Goal: Task Accomplishment & Management: Complete application form

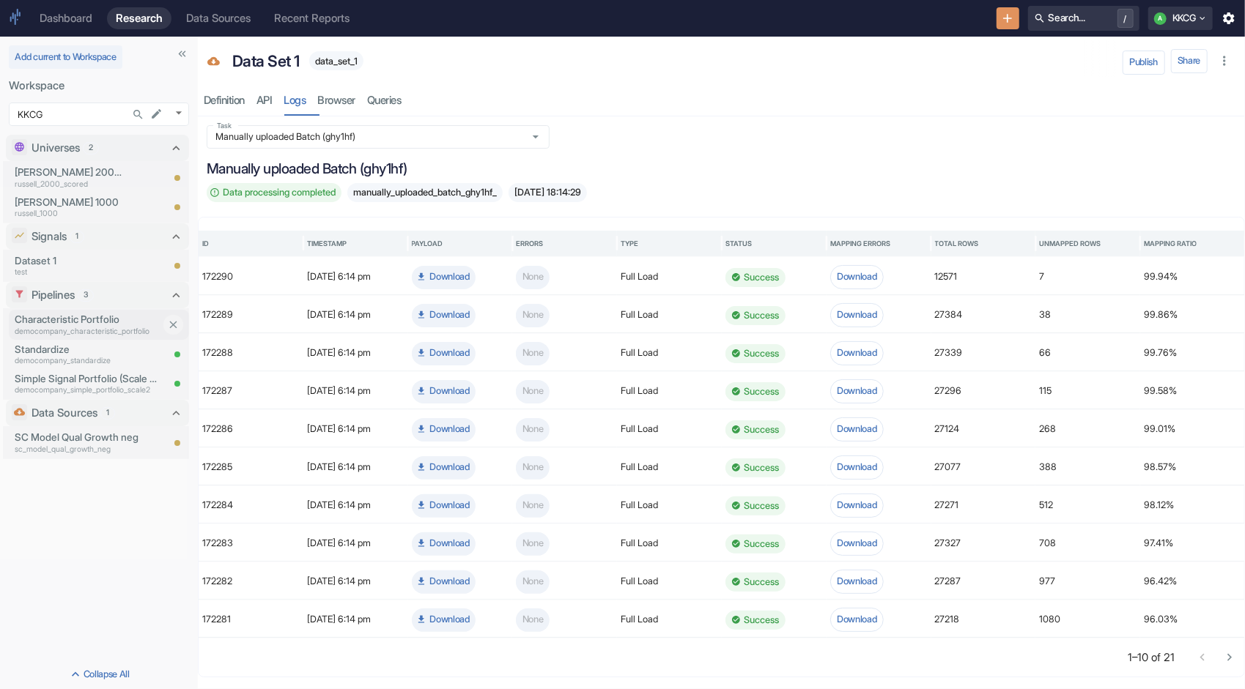
click at [70, 327] on p "democompany_characteristic_portfolio" at bounding box center [88, 332] width 146 height 12
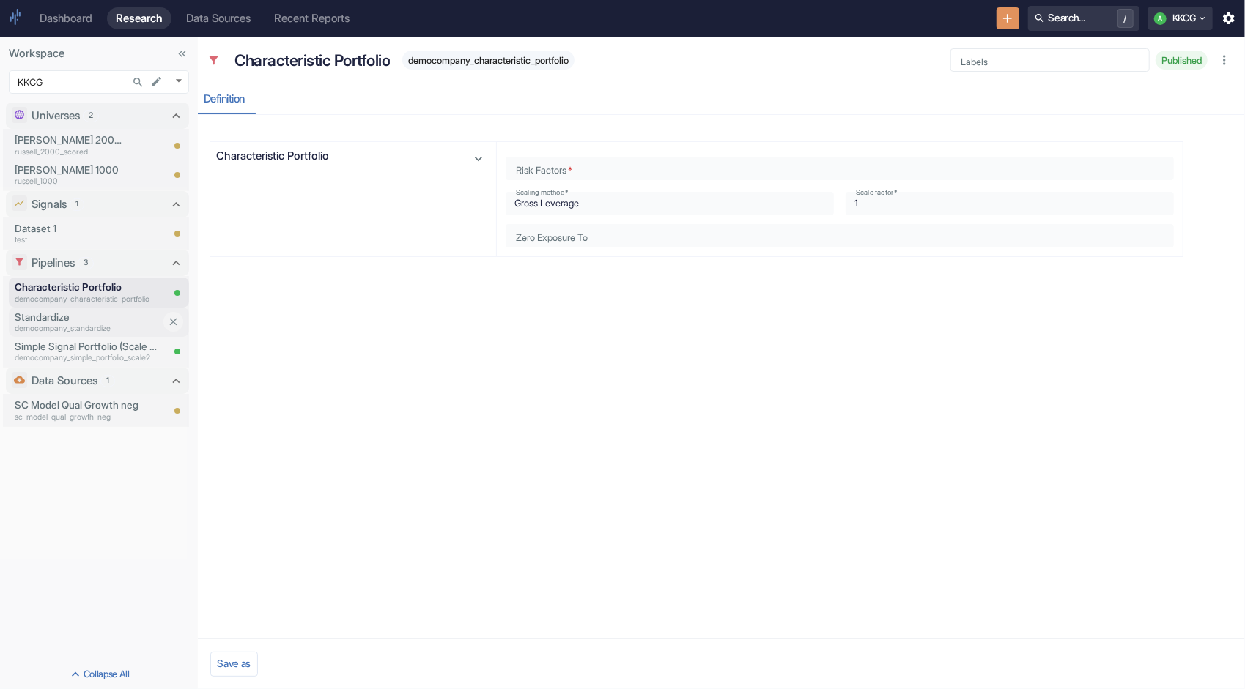
click at [60, 324] on p "democompany_standardize" at bounding box center [88, 329] width 146 height 12
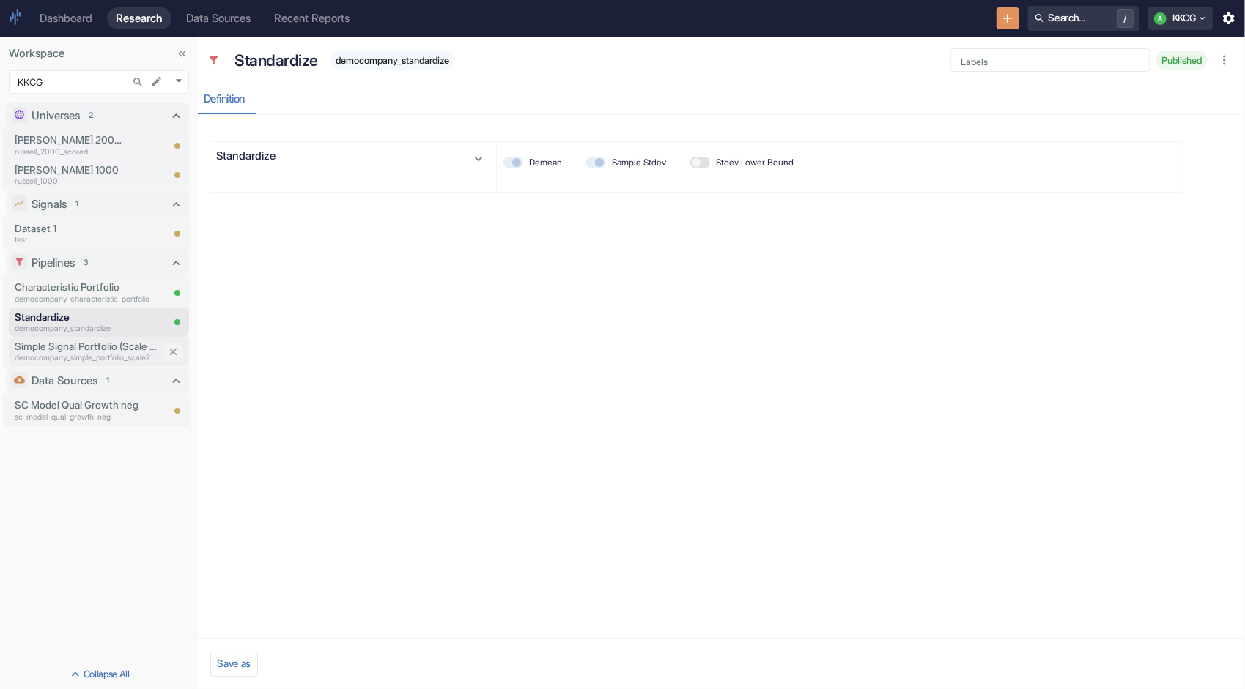
click at [47, 353] on p "democompany_simple_portfolio_scale2" at bounding box center [88, 358] width 146 height 12
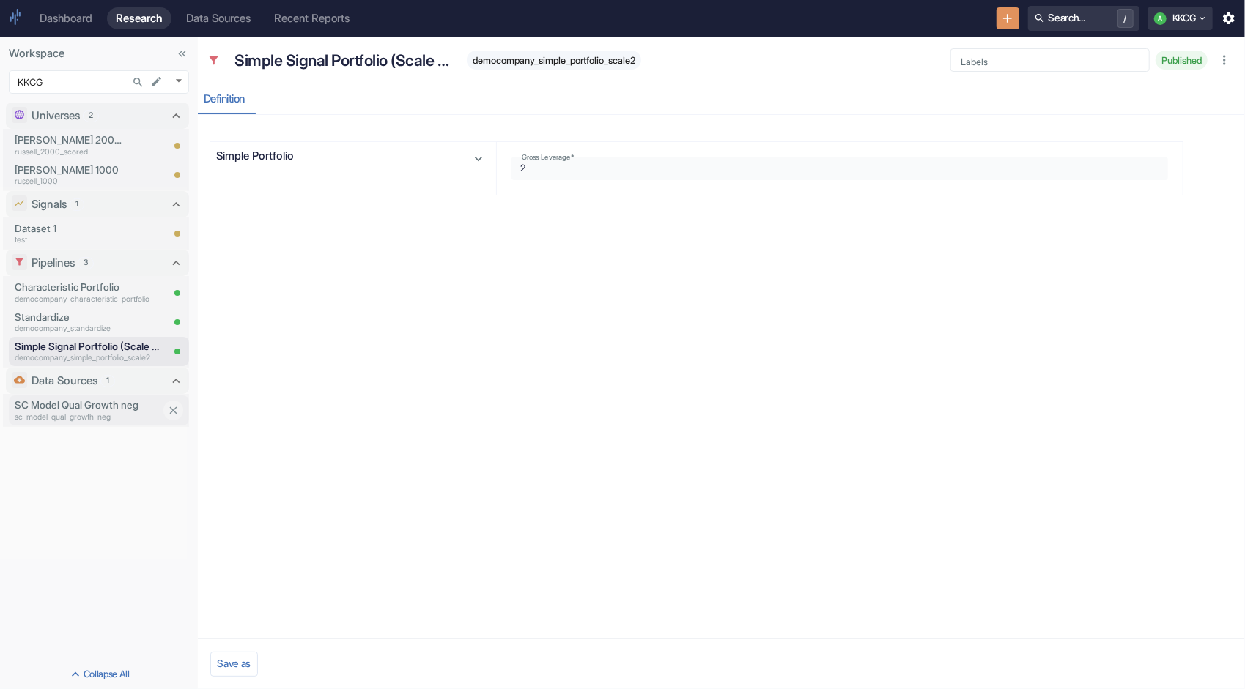
click at [54, 407] on p "SC Model Qual Growth neg" at bounding box center [88, 405] width 146 height 15
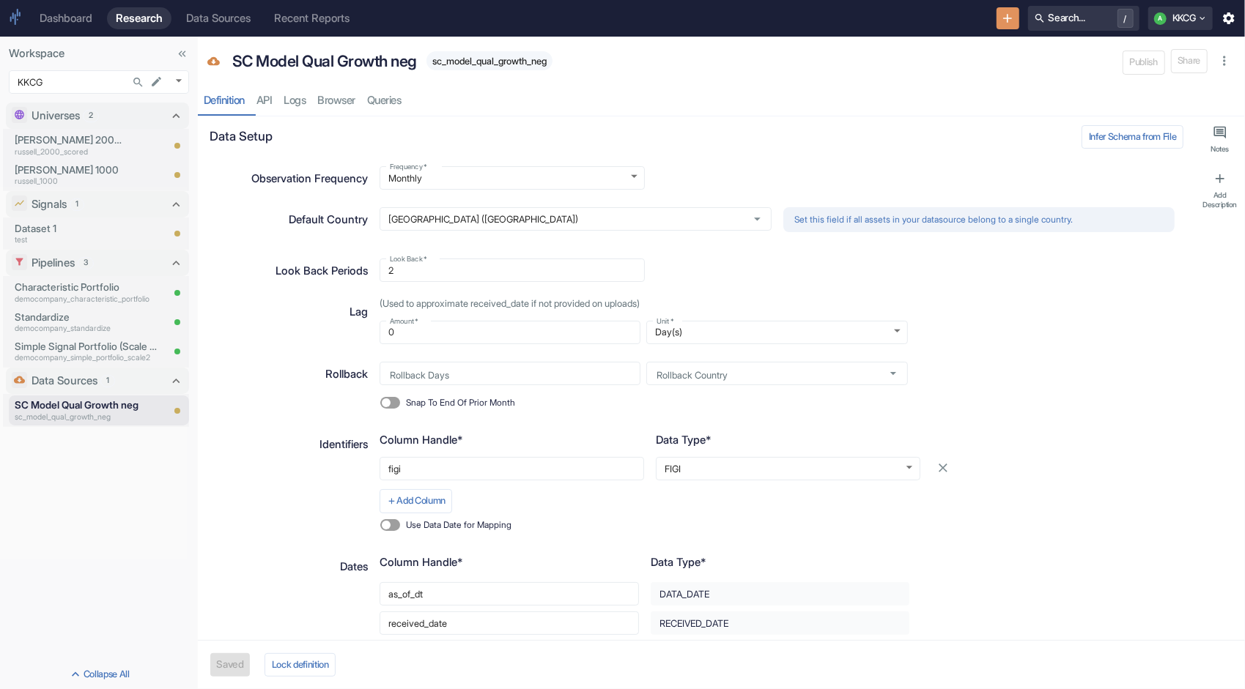
type textarea "x"
click at [1003, 22] on icon "New Resource" at bounding box center [1007, 18] width 9 height 9
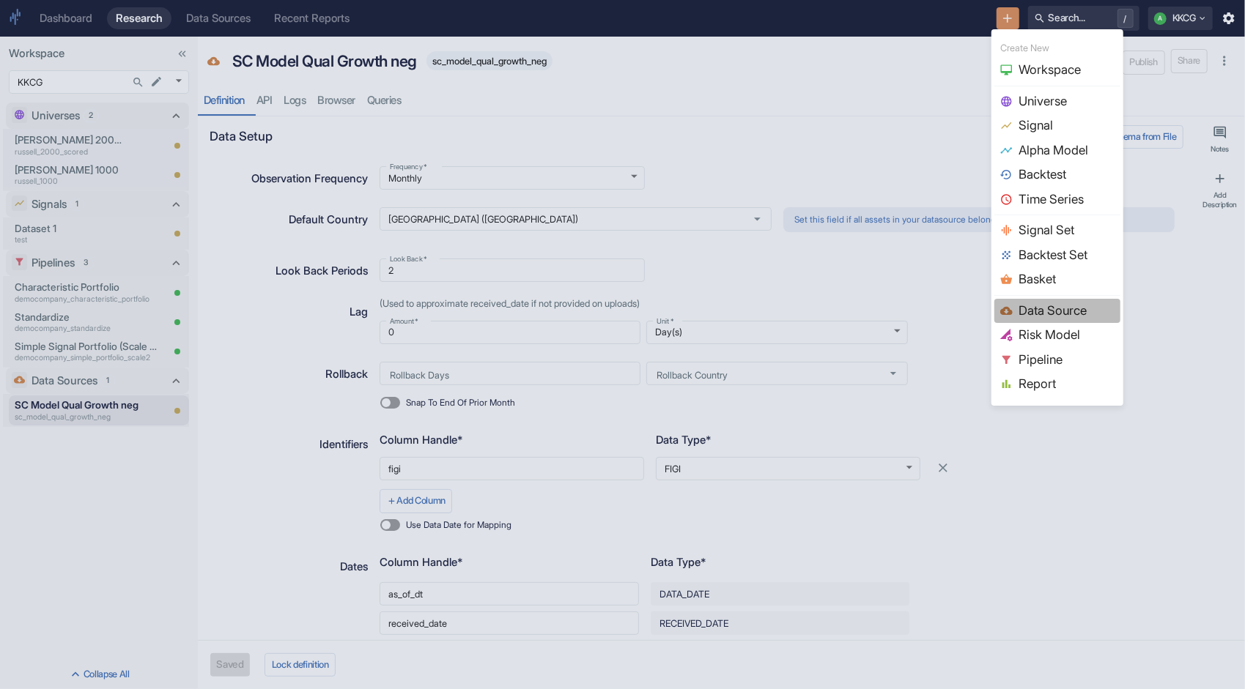
click at [1053, 308] on span "Data Source" at bounding box center [1066, 311] width 96 height 19
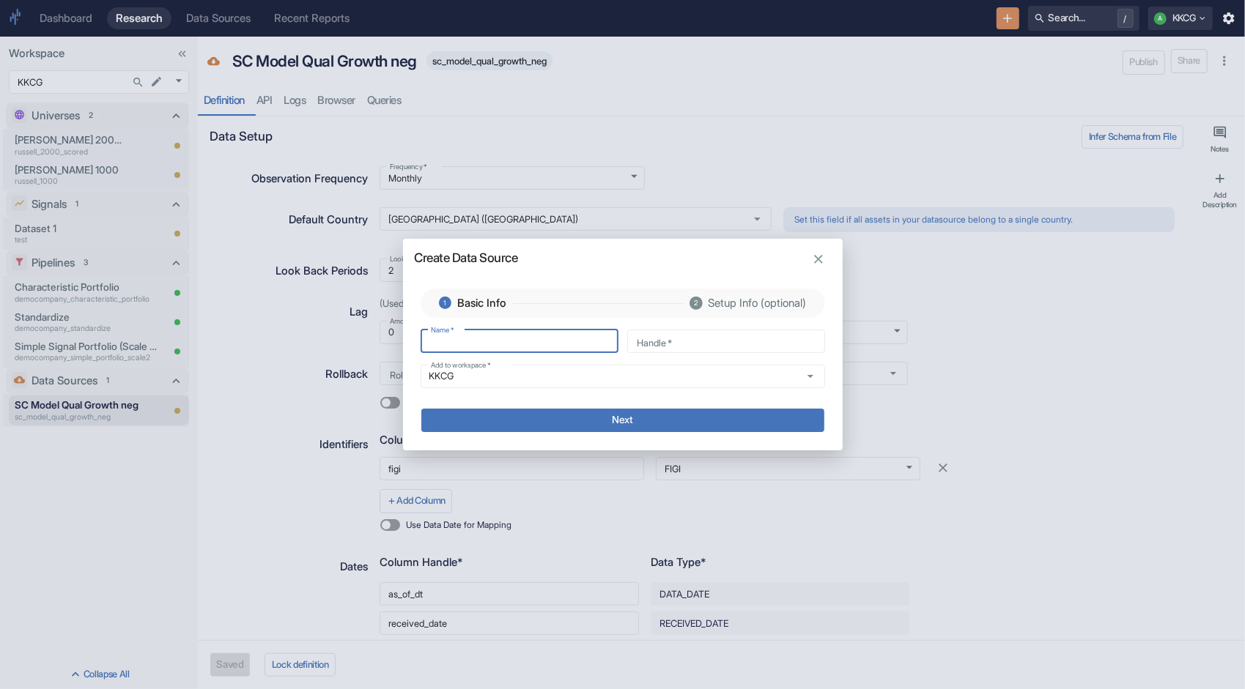
type input "S"
type input "s"
type input "SM"
type input "sm"
type input "SMo"
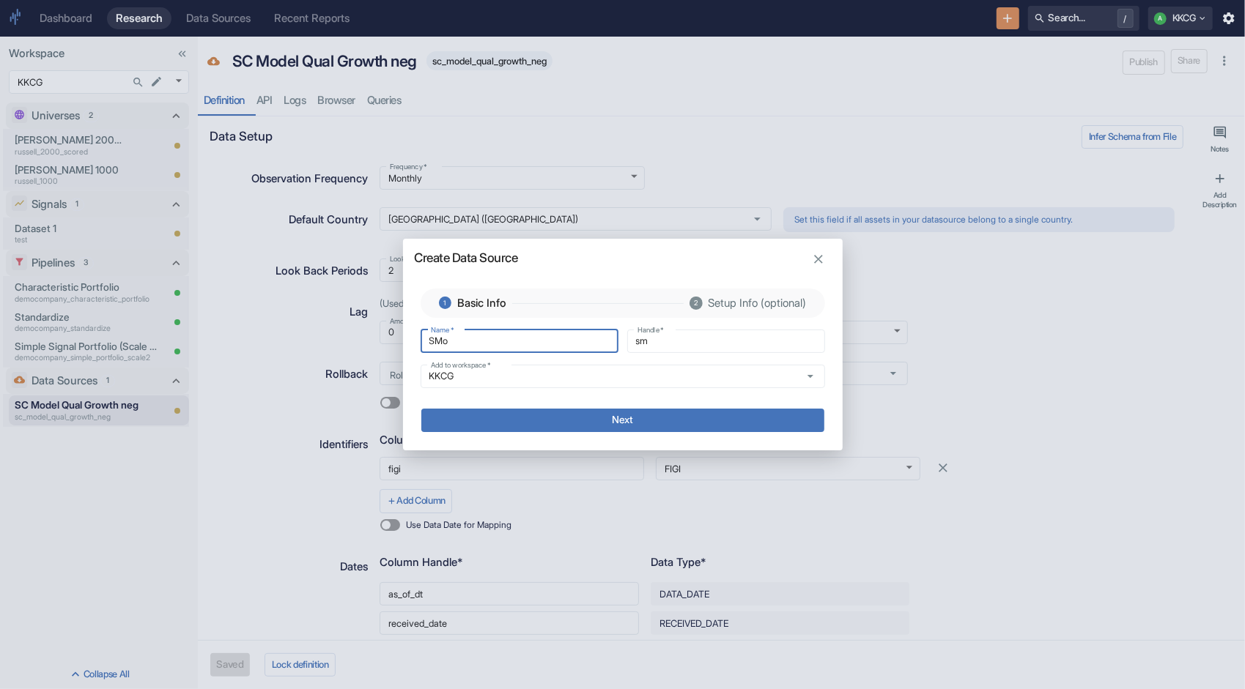
type input "smo"
type input "SM"
type input "sm"
type input "S"
type input "s"
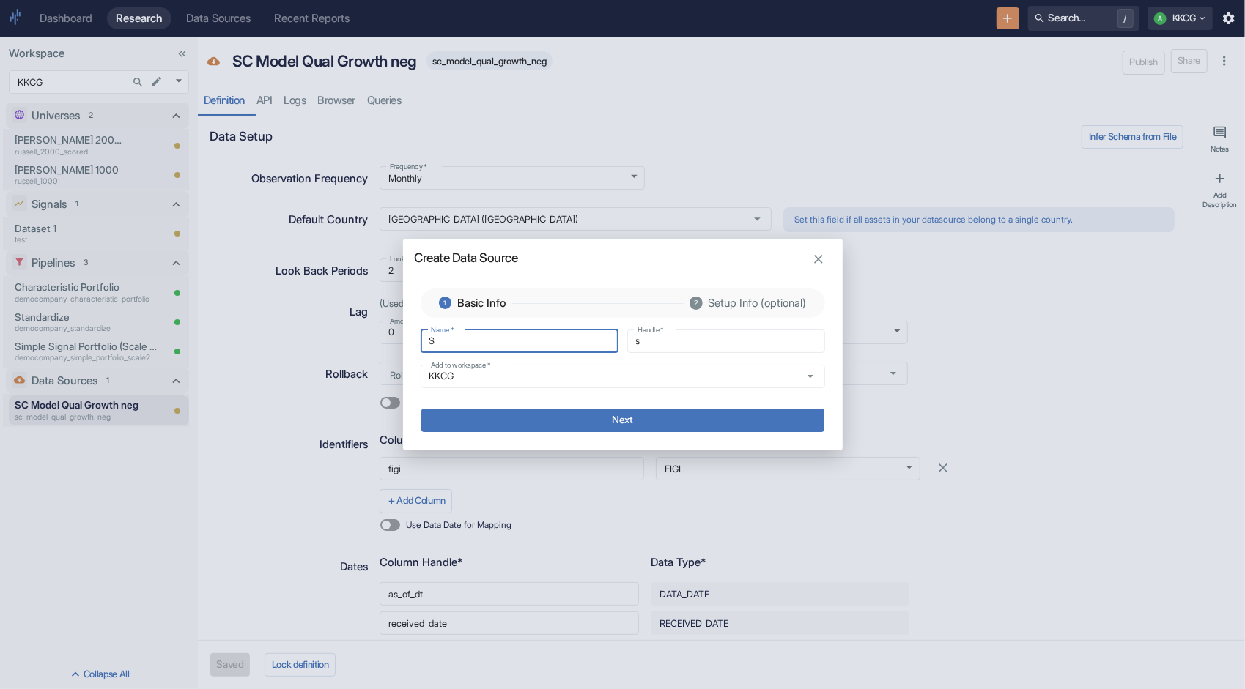
type input "SC"
type input "sc"
type input "SC"
type input "sc_"
type input "SC M"
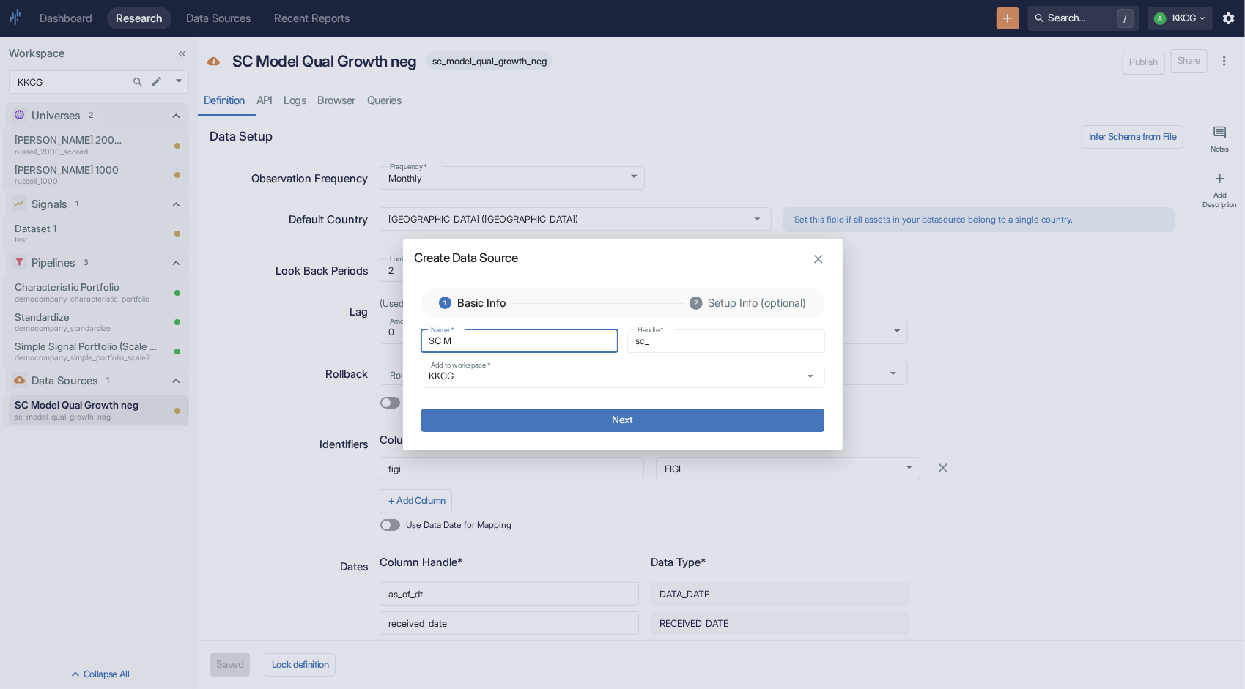
type input "sc_m"
type input "SC Mo"
type input "sc_mo"
type input "SC Mod"
type input "sc_mod"
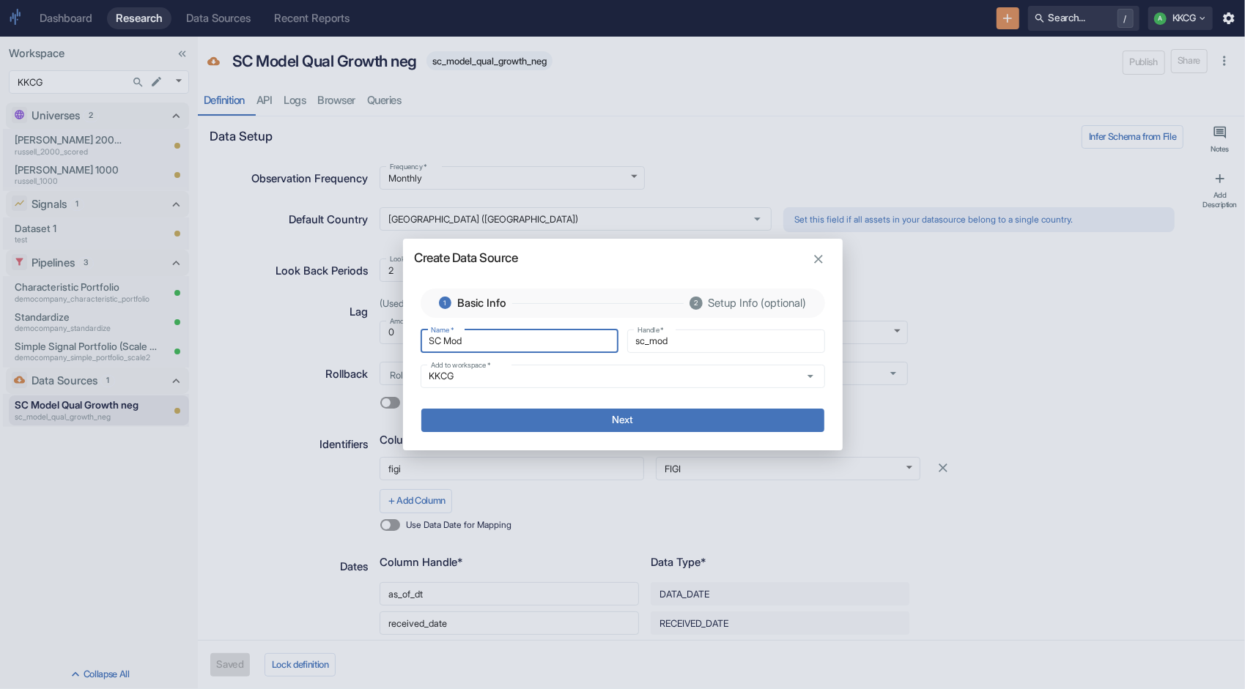
type input "SC Mode"
type input "sc_mode"
type input "SC Model"
type input "sc_model"
type input "SC Model"
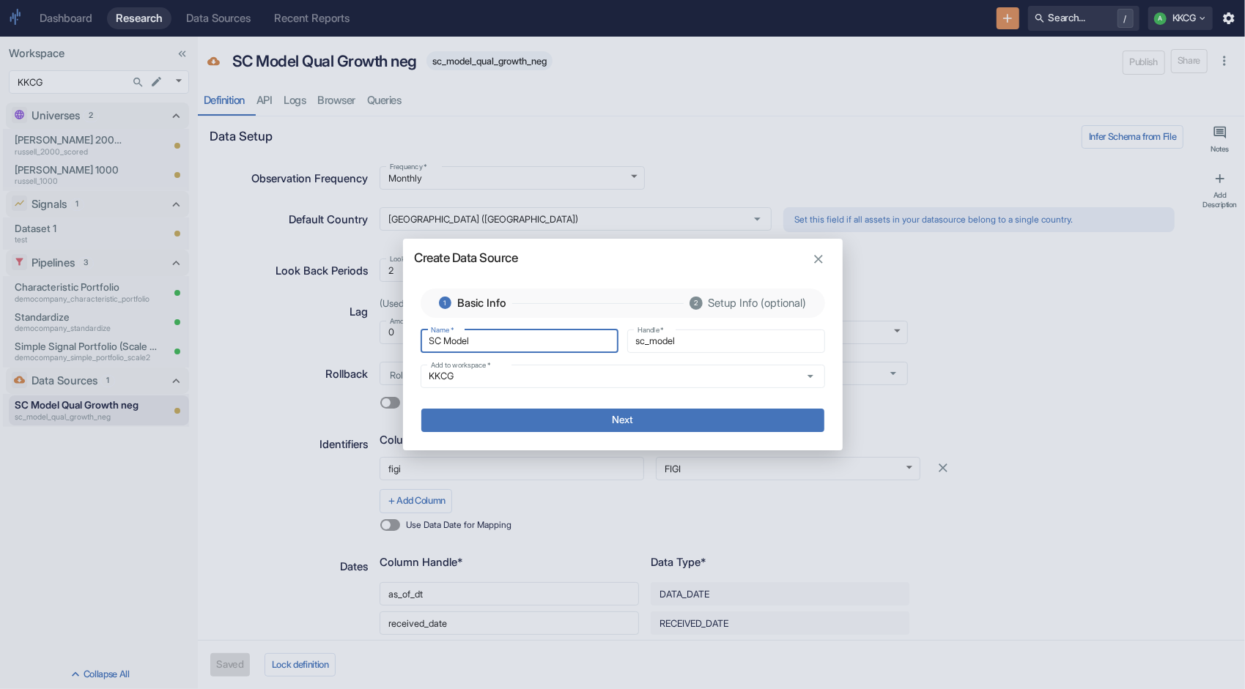
type input "sc_model_"
type input "SC Model Q"
type input "sc_model_q"
type input "SC Model Qu"
type input "sc_model_qu"
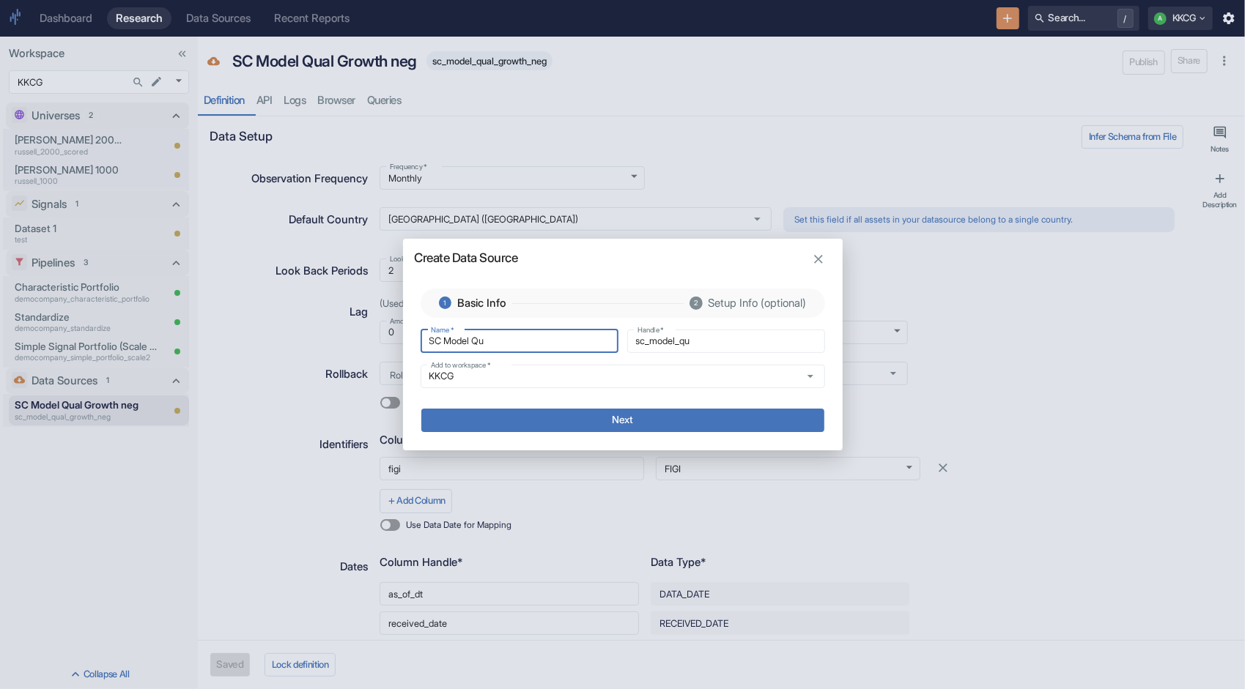
type input "SC Model Qua"
type input "sc_model_qua"
type input "SC Model Qual"
type input "sc_model_qual"
type input "SC Model Qual"
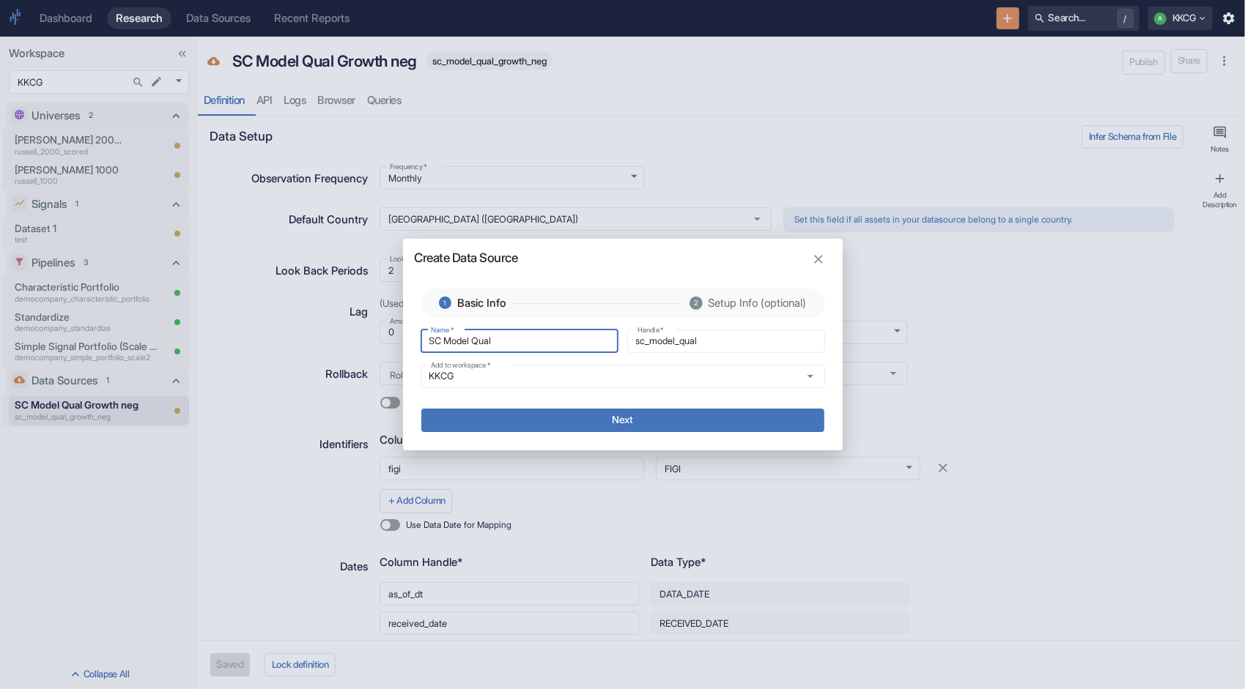
type input "sc_model_qual_"
type input "SC Model Qual G"
type input "sc_model_qual_g"
type input "SC Model Qual Ge"
type input "sc_model_qual_ge"
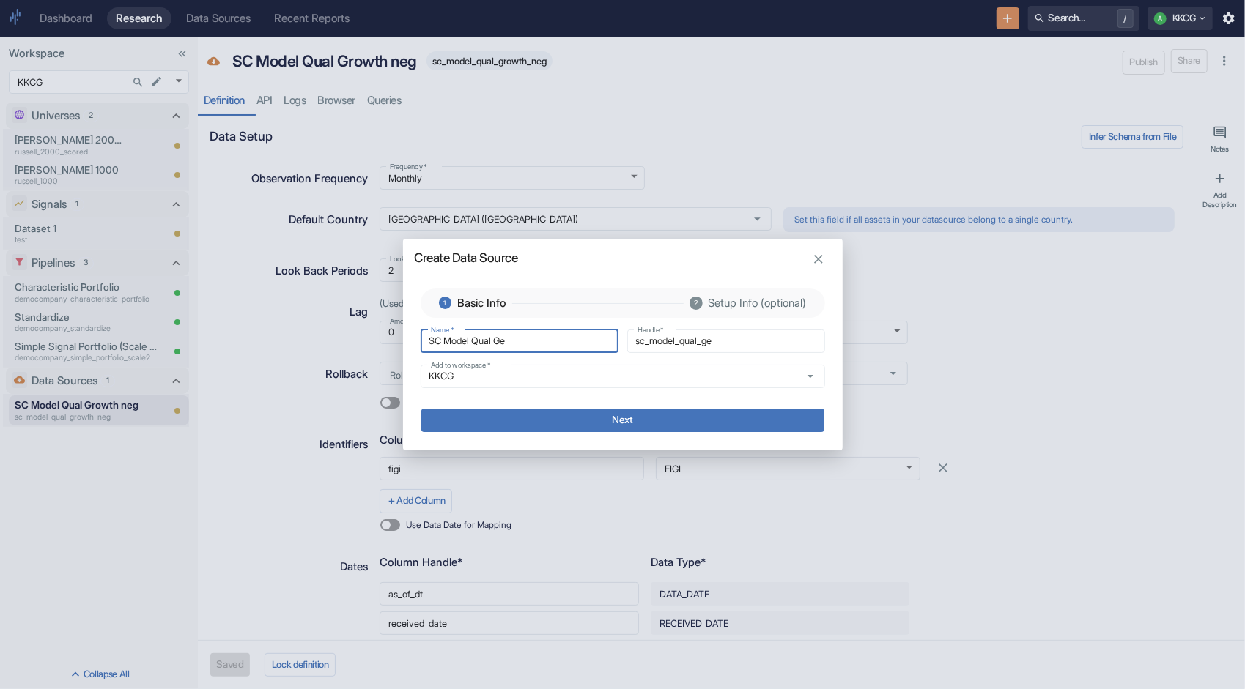
type input "SC Model Qual G"
type input "sc_model_qual_g"
type input "SC Model Qual Gr"
type input "sc_model_qual_gr"
type input "SC Model Qual Gro"
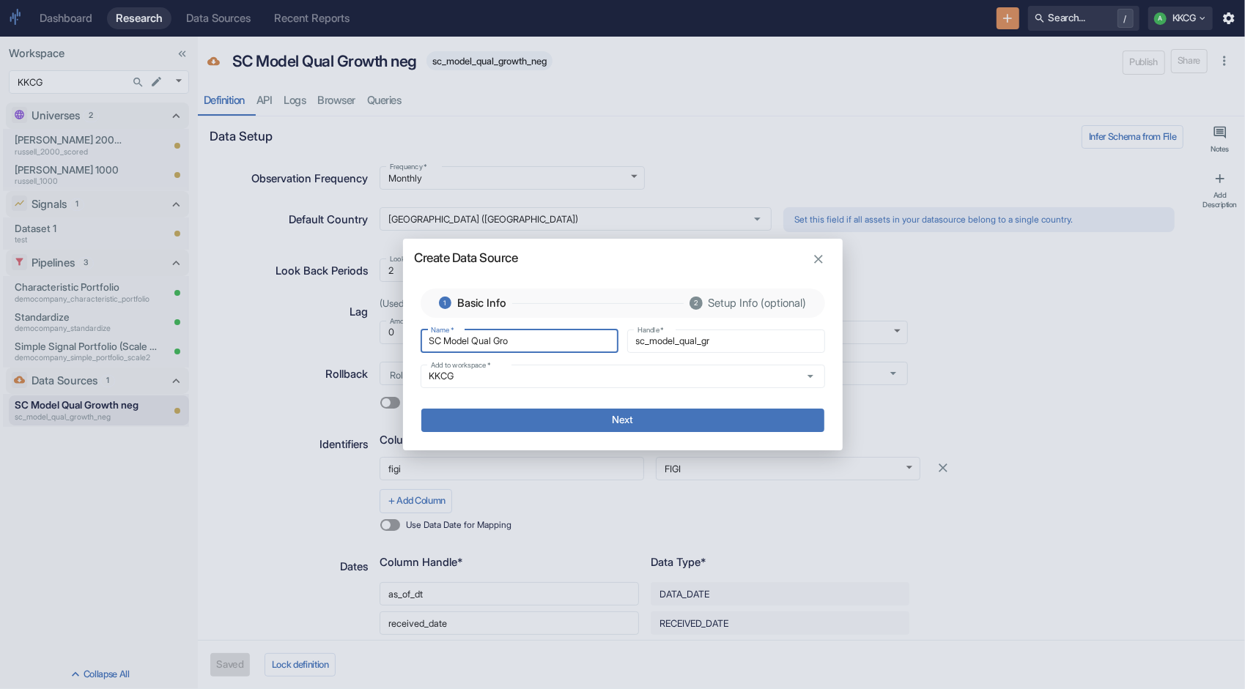
type input "sc_model_qual_gro"
type input "SC Model Qual Grow"
type input "sc_model_qual_grow"
type input "SC Model Qual Growt"
type input "sc_model_qual_growt"
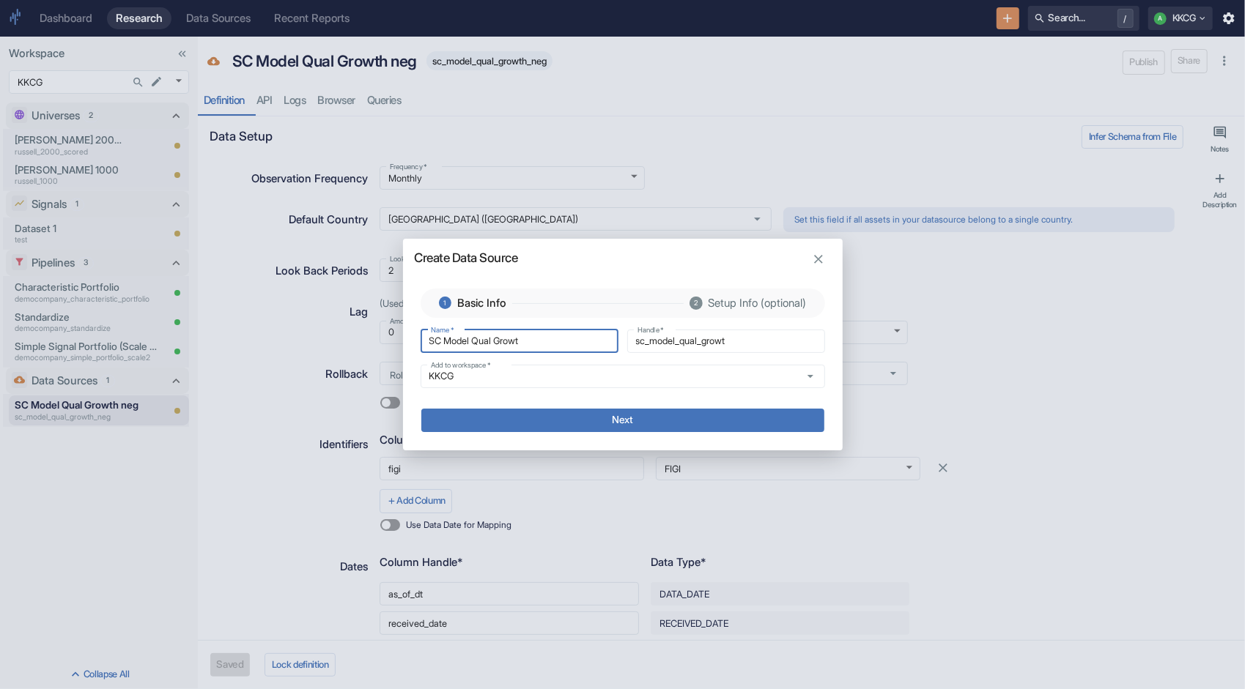
type input "SC Model Qual Growth"
type input "sc_model_qual_growth"
type input "SC Model Qual Growth"
type input "sc_model_qual_growth_"
type input "SC Model Qual Growth 2"
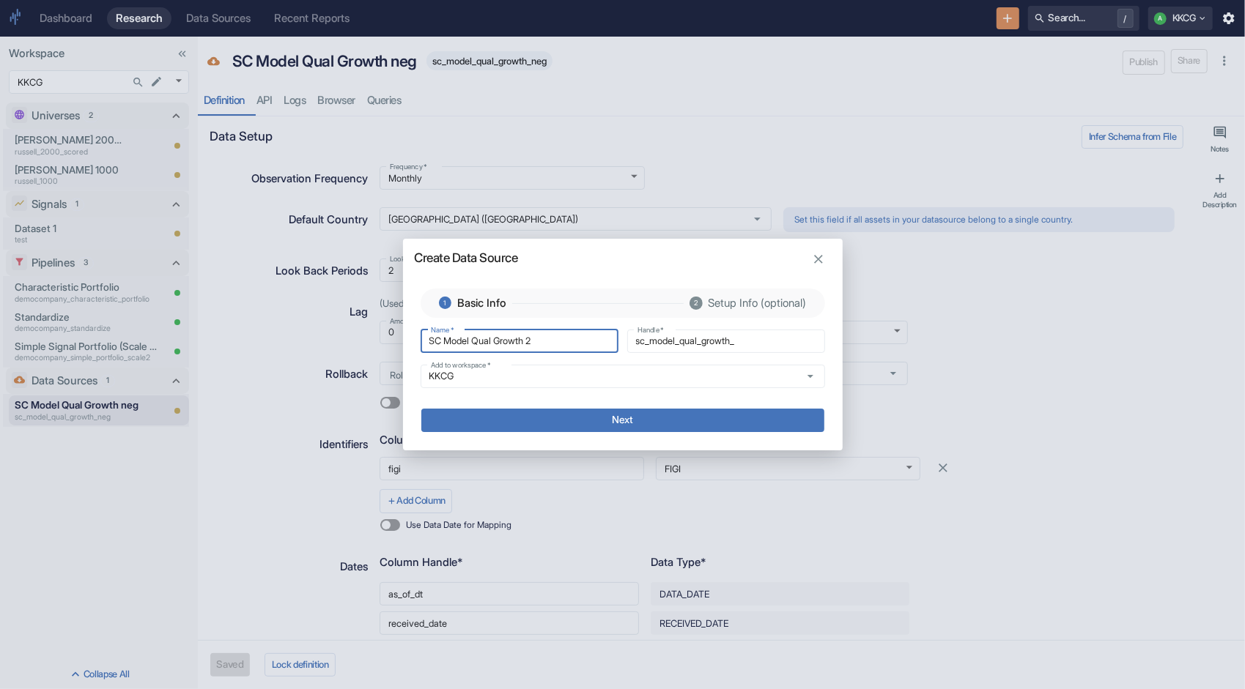
type input "sc_model_qual_growth_2"
type input "SC Model Qual Growth"
type input "sc_model_qual_growth_"
type input "SC Model Qual Growth V"
type input "sc_model_qual_growth_v"
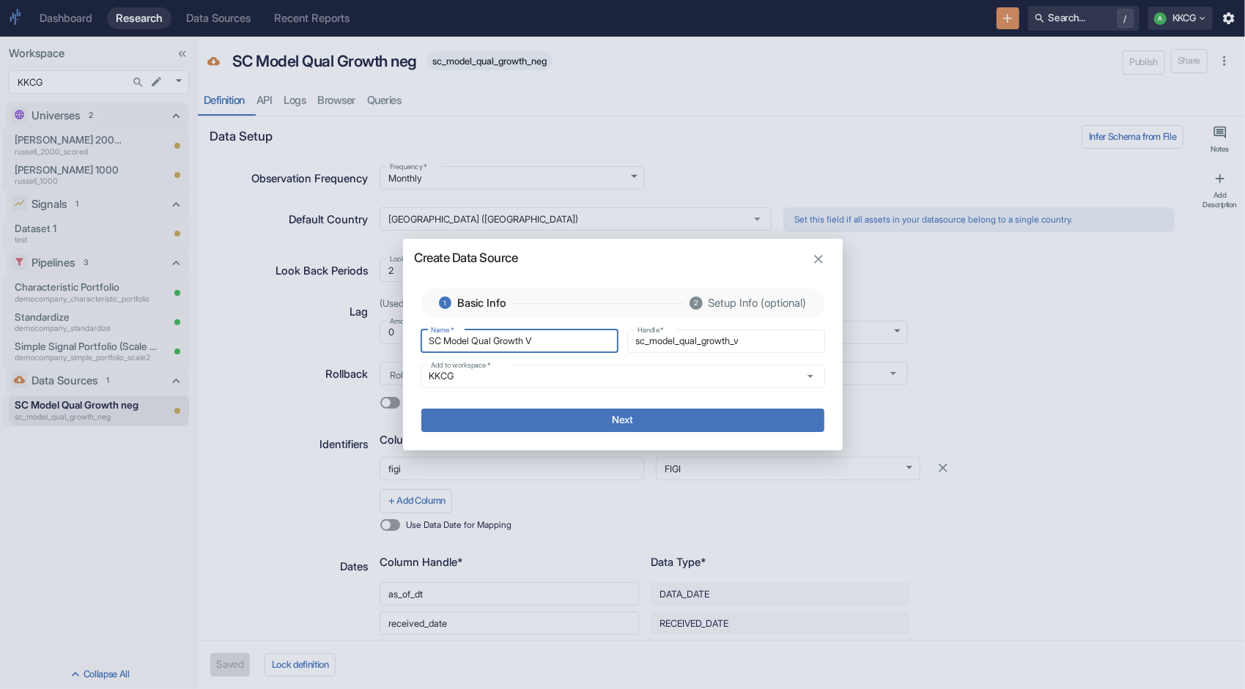
type input "SC Model Qual Growth V1"
type input "sc_model_qual_growth_v1"
type input "SC Model Qual Growth V1."
type input "sc_model_qual_growth_v1_"
type input "SC Model Qual Growth V1.0"
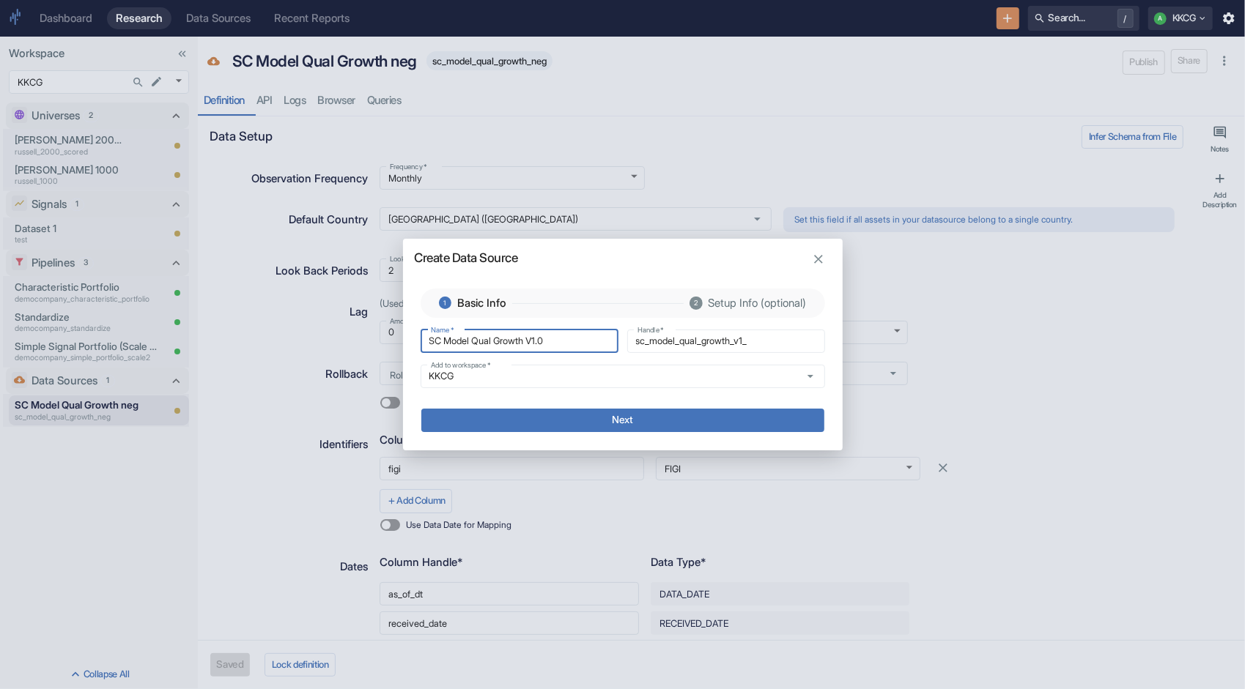
type input "sc_model_qual_growth_v1_0"
type input "SC Model Qual Growth V1.0"
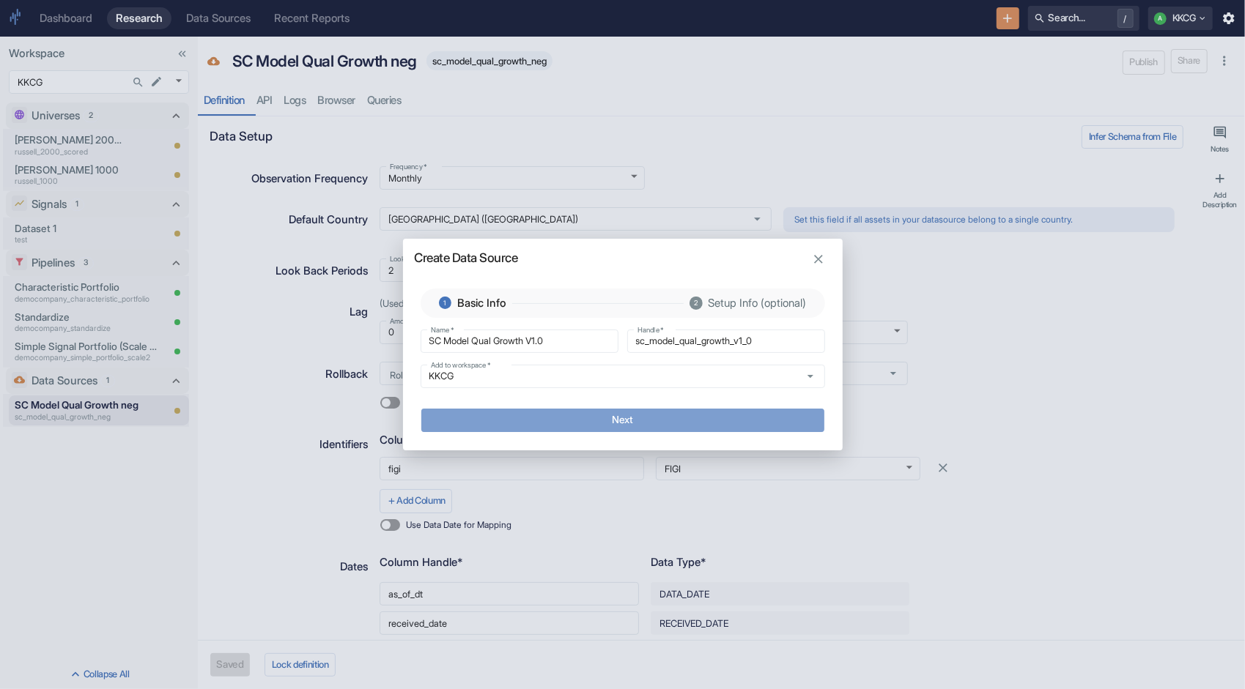
click at [533, 420] on button "Next" at bounding box center [622, 420] width 403 height 23
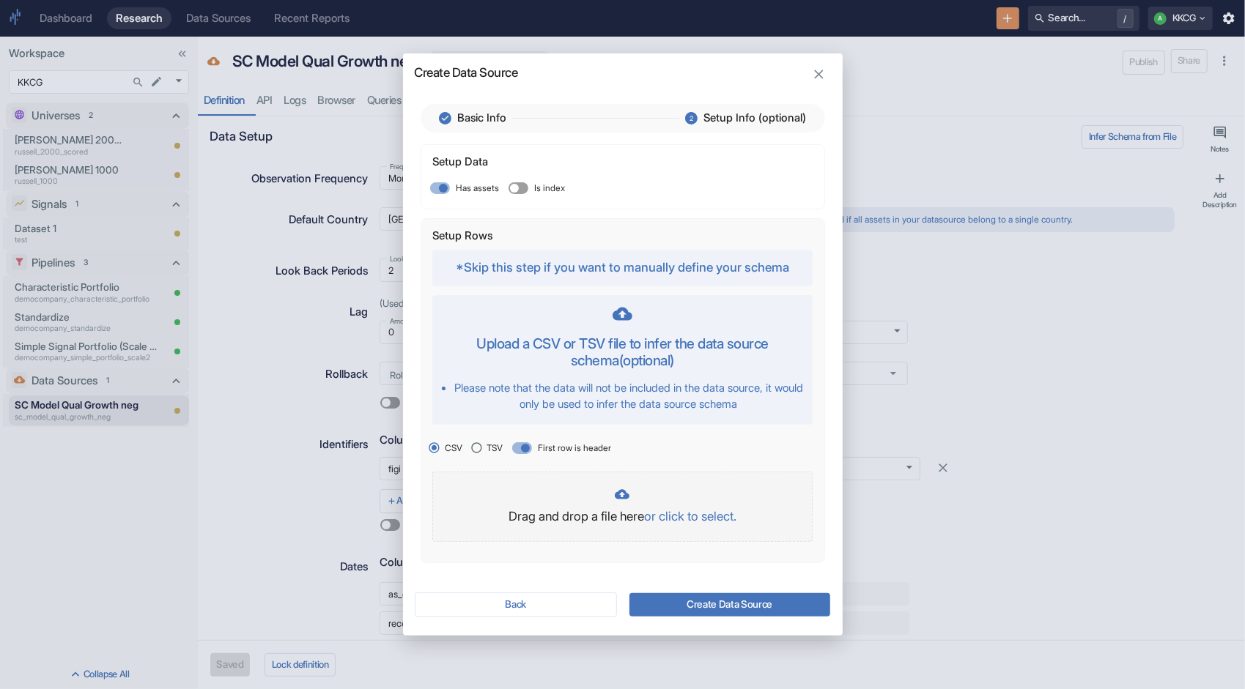
click at [719, 524] on p "or click to select." at bounding box center [690, 517] width 92 height 19
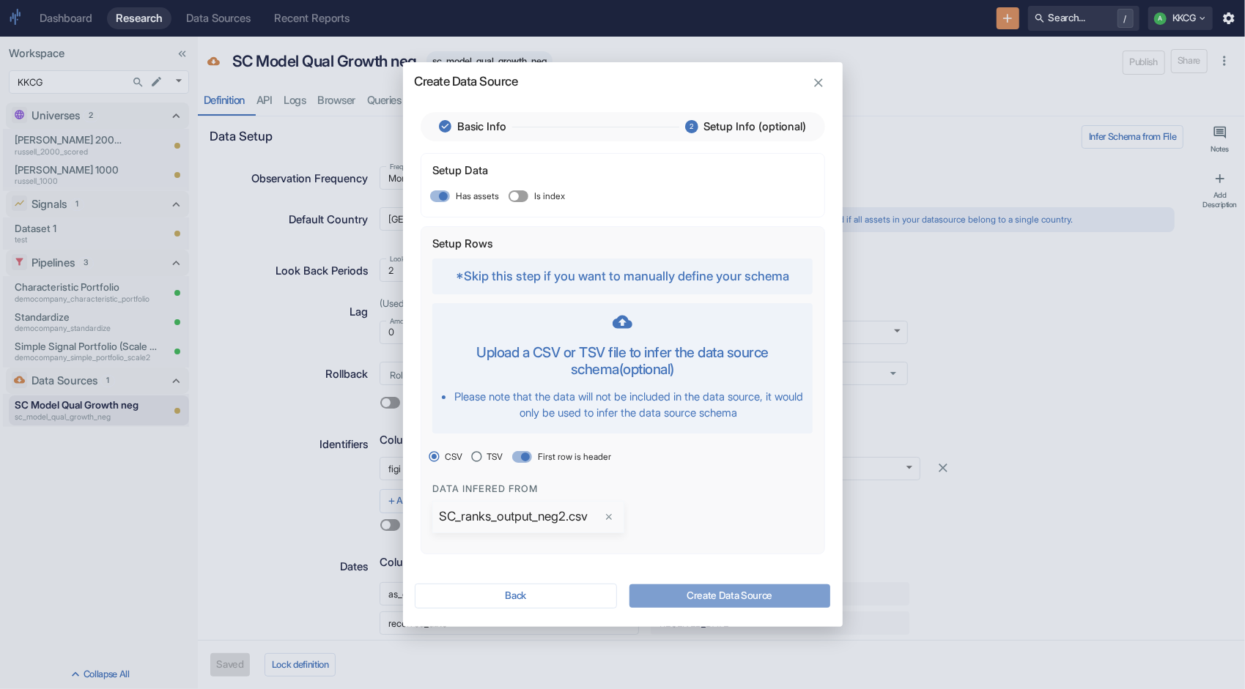
click at [753, 591] on button "Create Data Source" at bounding box center [729, 596] width 201 height 23
type textarea "x"
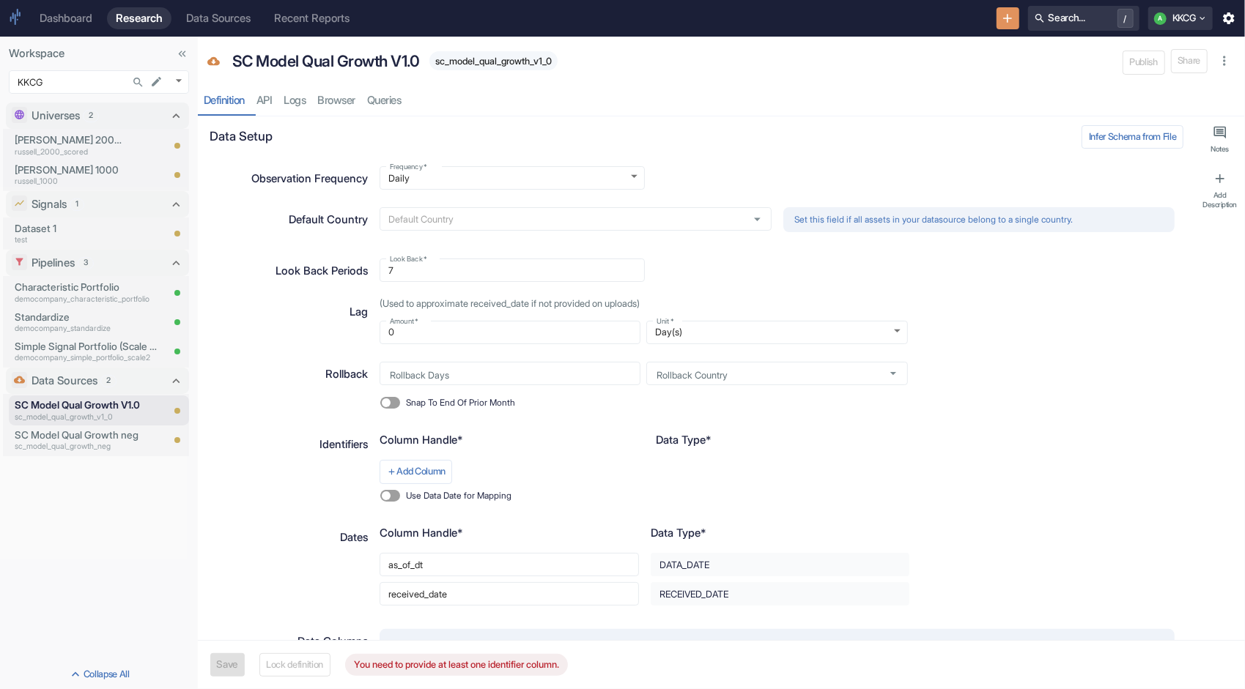
type textarea "x"
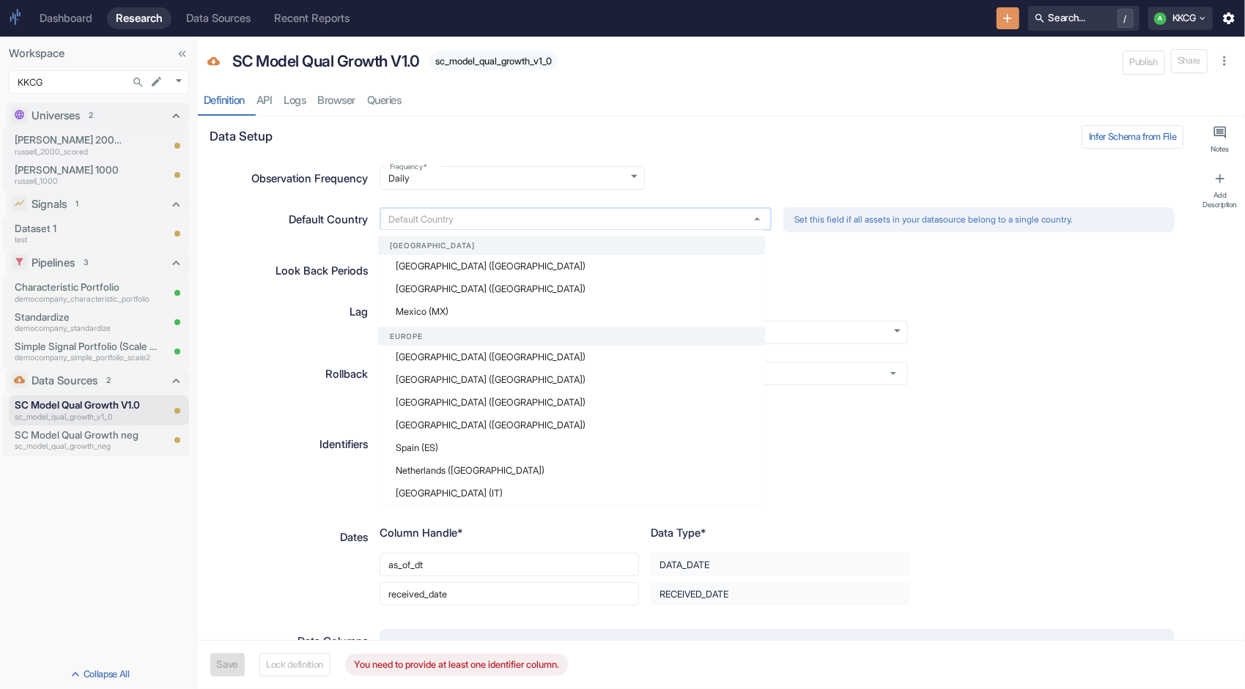
click at [645, 220] on input "text" at bounding box center [561, 219] width 355 height 12
click at [594, 261] on li "United States of America (US)" at bounding box center [571, 266] width 387 height 23
type input "United States of America (US)"
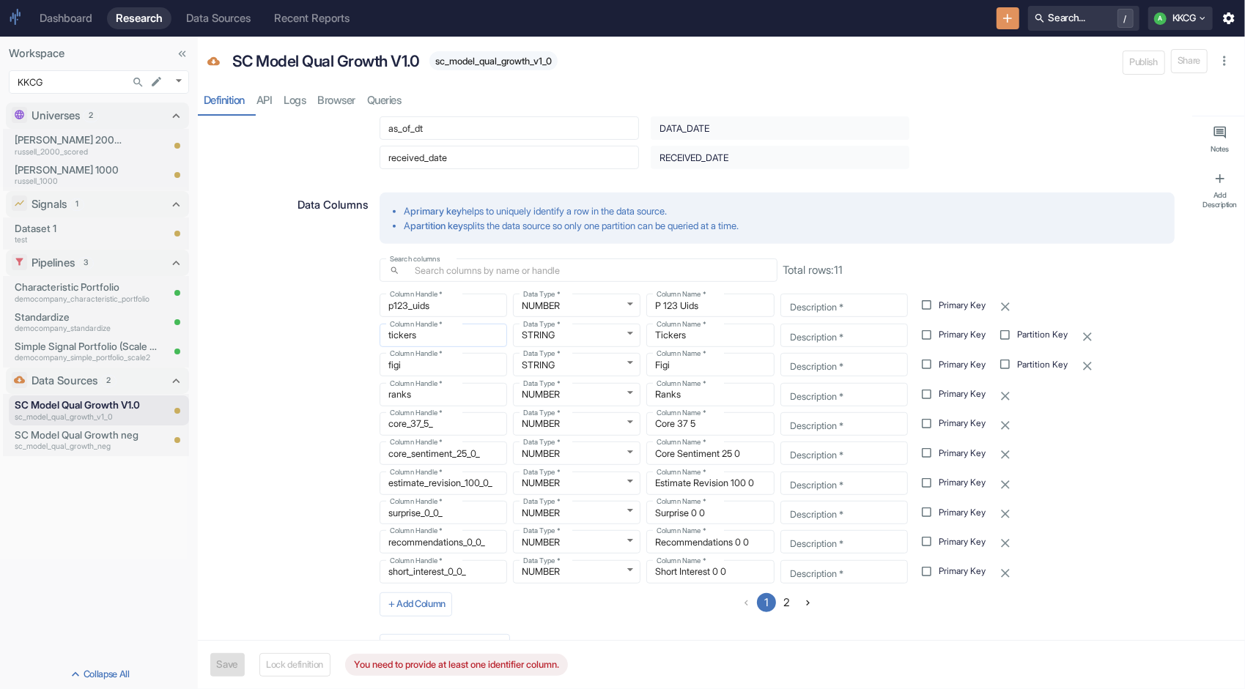
scroll to position [439, 0]
click at [1084, 357] on icon "button" at bounding box center [1087, 363] width 15 height 15
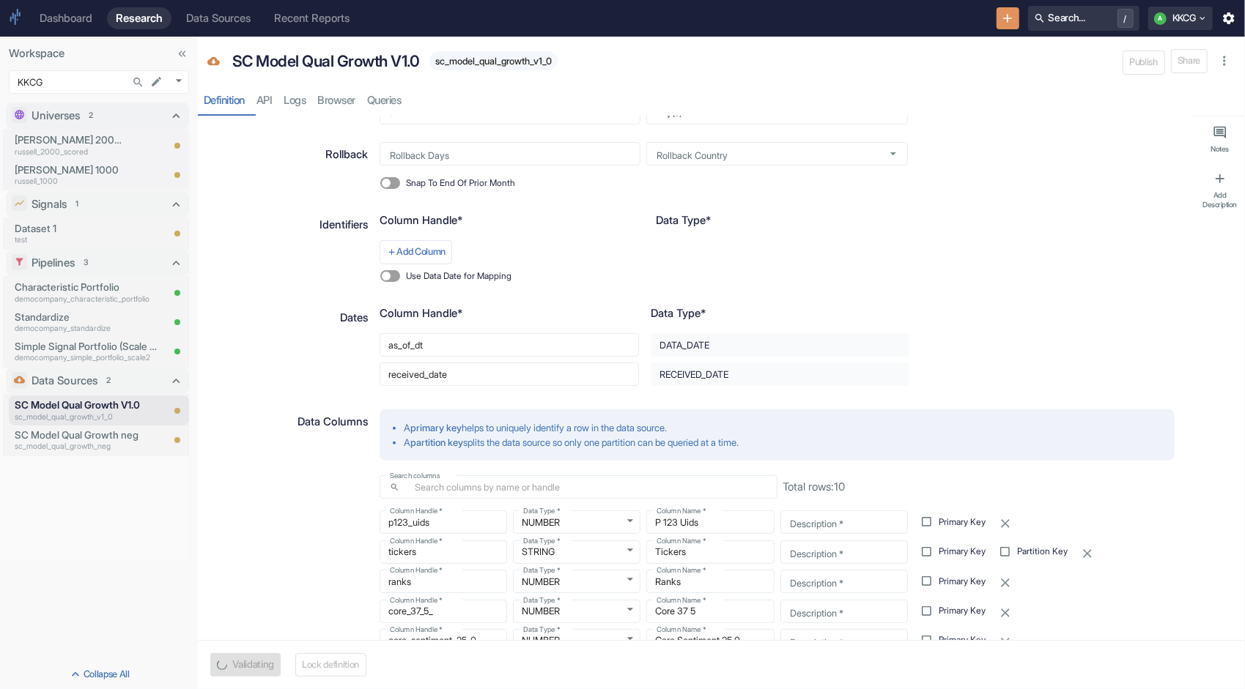
scroll to position [220, 0]
click at [426, 245] on button "Add Column" at bounding box center [415, 251] width 73 height 23
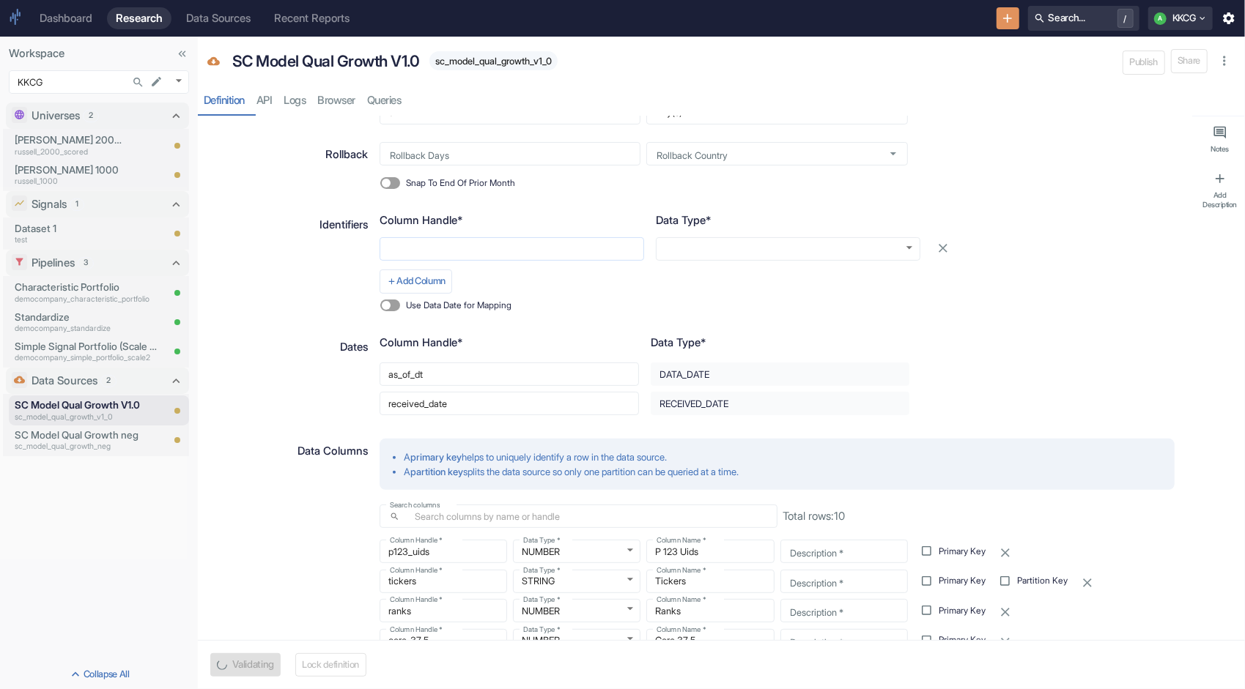
click at [423, 248] on input "text" at bounding box center [511, 248] width 264 height 23
type textarea "x"
type input "f"
type textarea "x"
type input "fi"
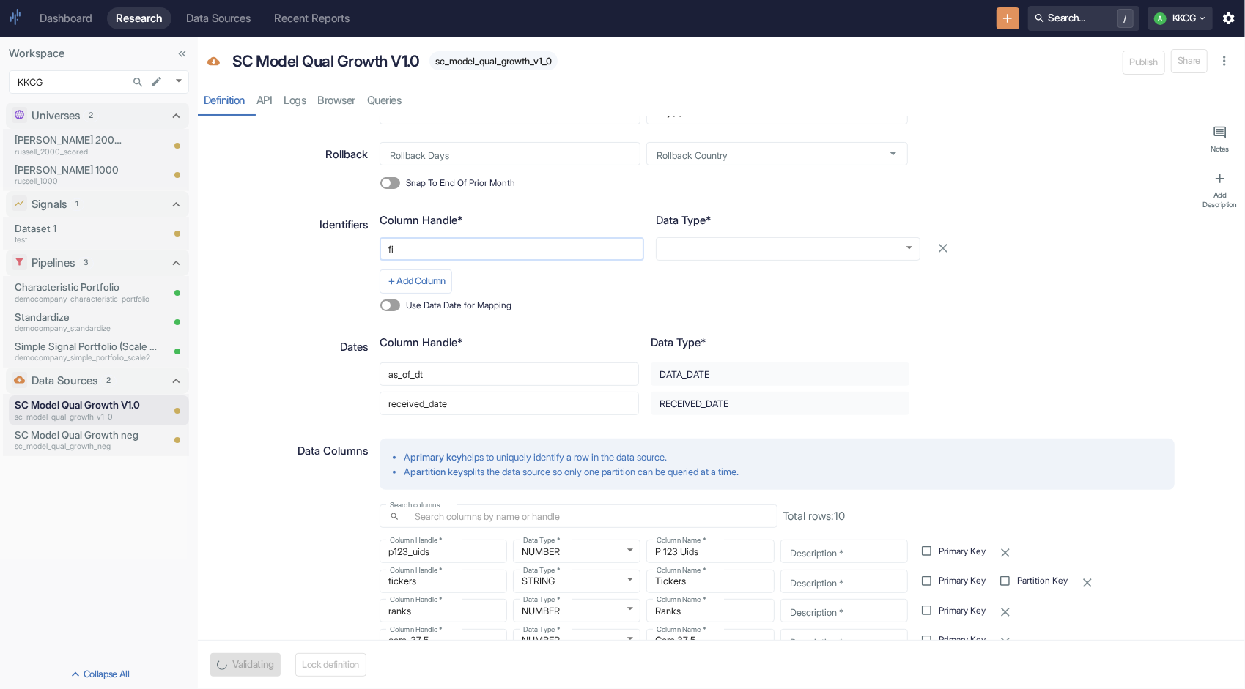
type textarea "x"
type input "fig"
type textarea "x"
type input "figi"
type textarea "x"
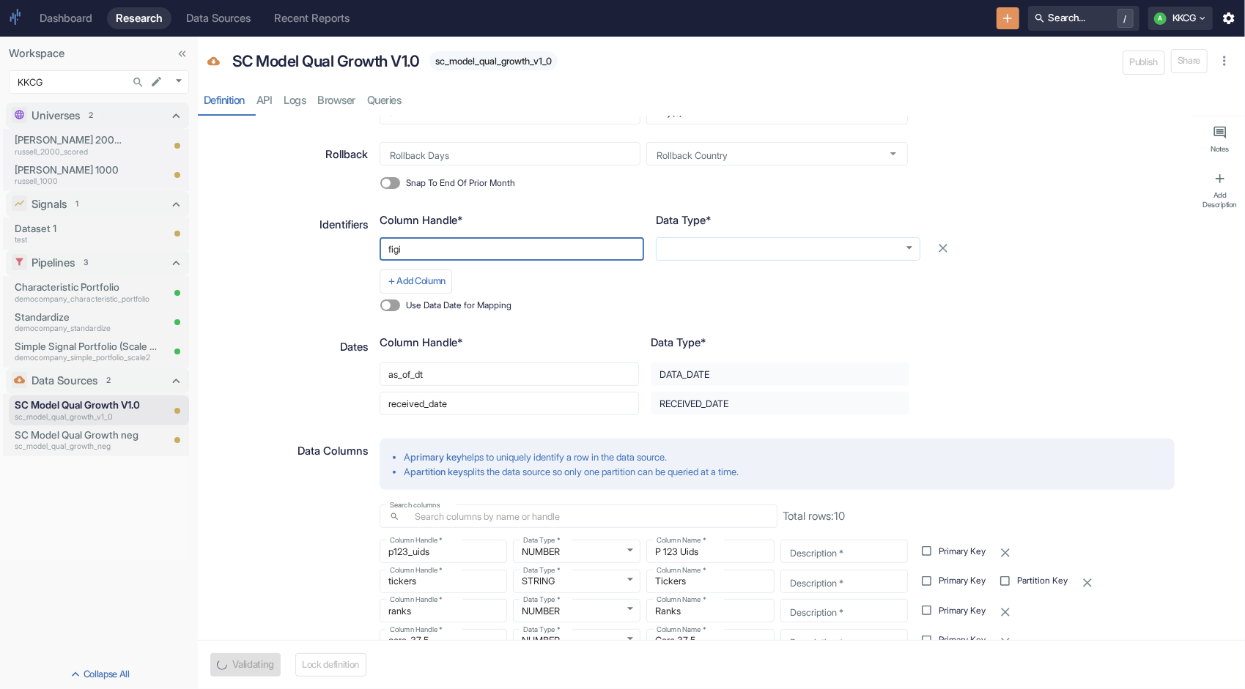
type input "figi"
click at [691, 255] on body "Dashboard Research Data Sources Recent Reports Search... / A KKCG Workspace KKC…" at bounding box center [622, 344] width 1245 height 689
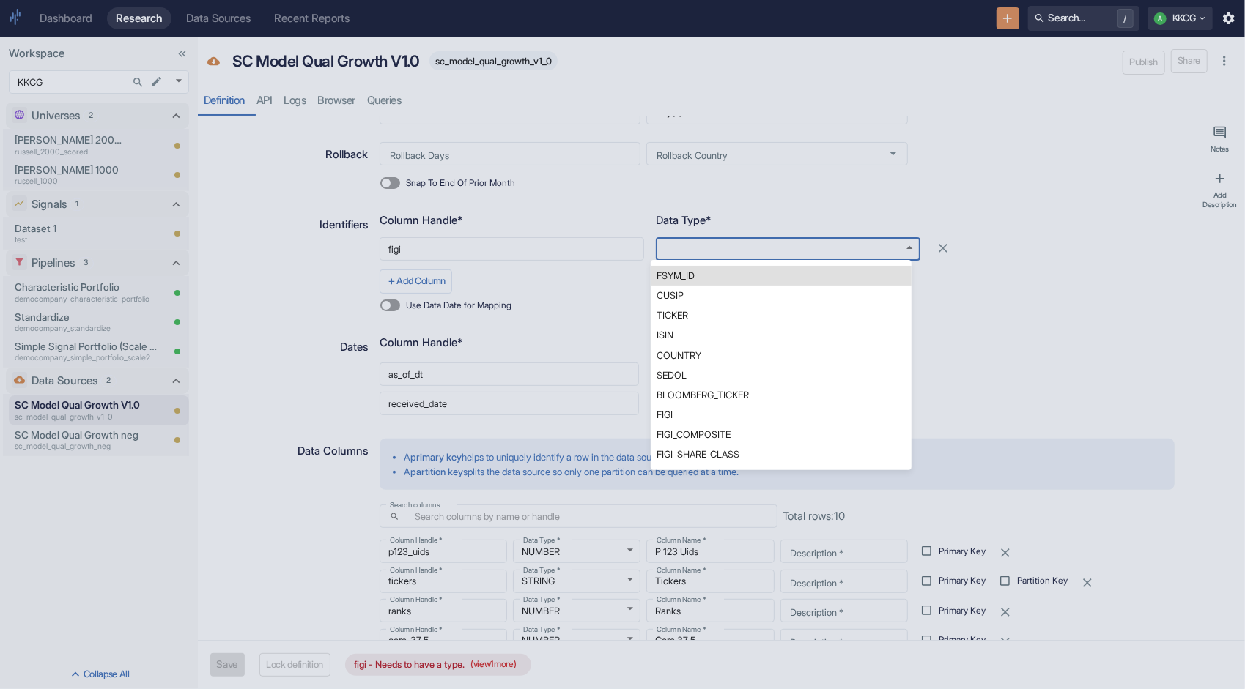
click at [715, 414] on li "FIGI" at bounding box center [780, 415] width 261 height 20
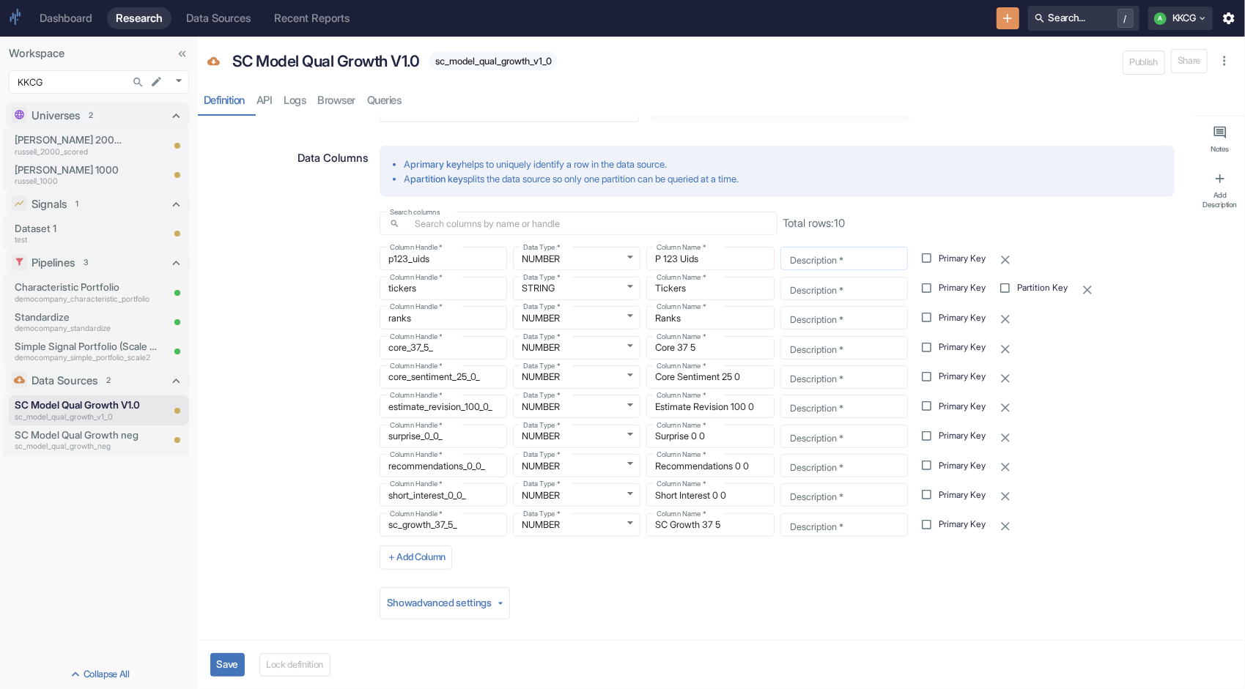
scroll to position [516, 0]
click at [232, 659] on button "Save" at bounding box center [227, 664] width 34 height 23
type textarea "x"
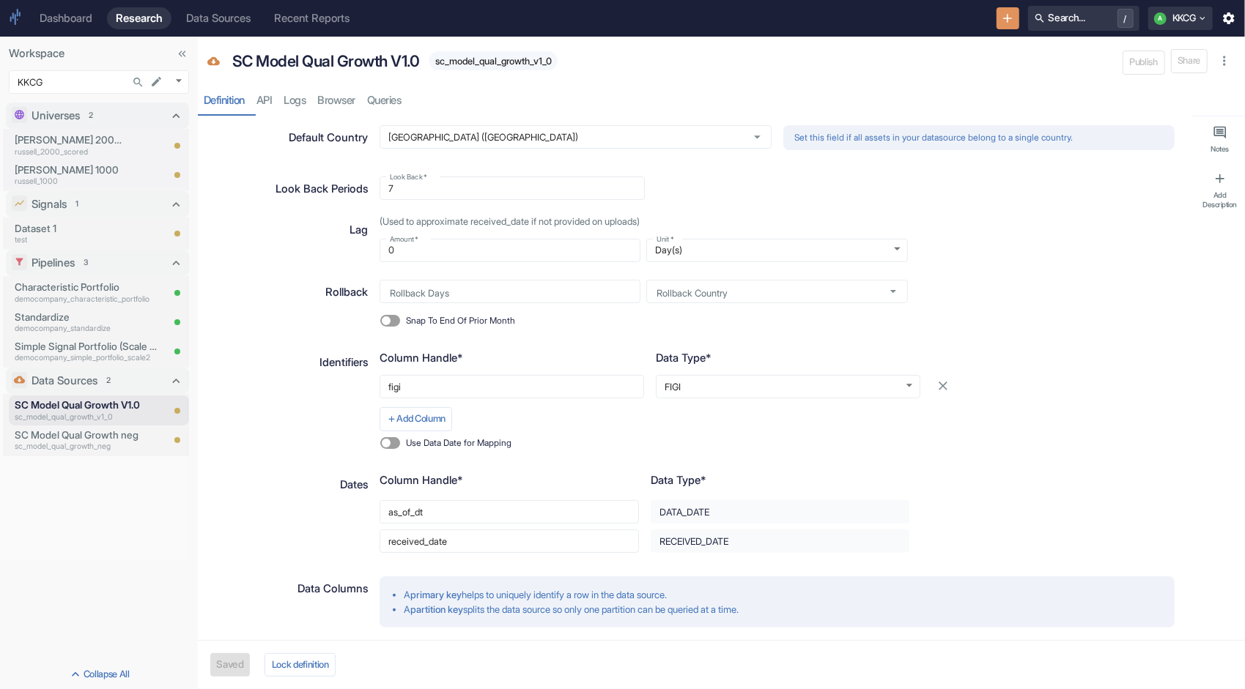
scroll to position [4, 0]
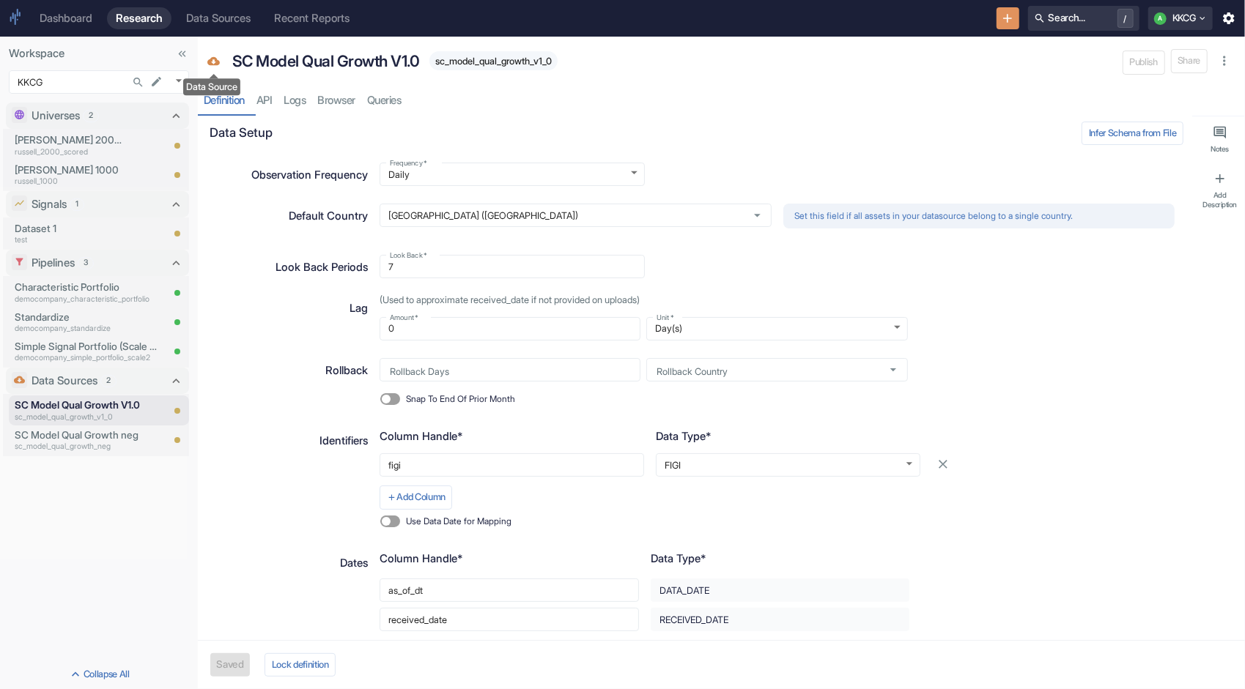
click at [214, 59] on icon "Data Source" at bounding box center [213, 61] width 12 height 8
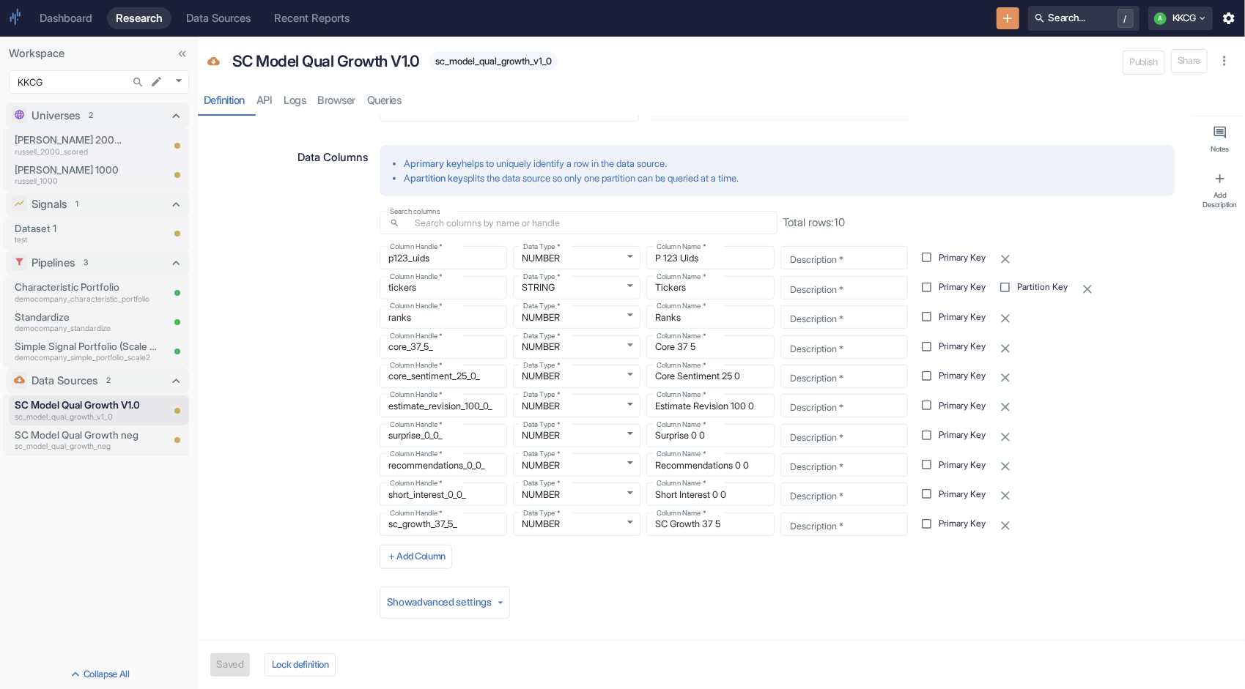
scroll to position [516, 0]
click at [56, 439] on p "SC Model Qual Growth neg" at bounding box center [88, 435] width 146 height 15
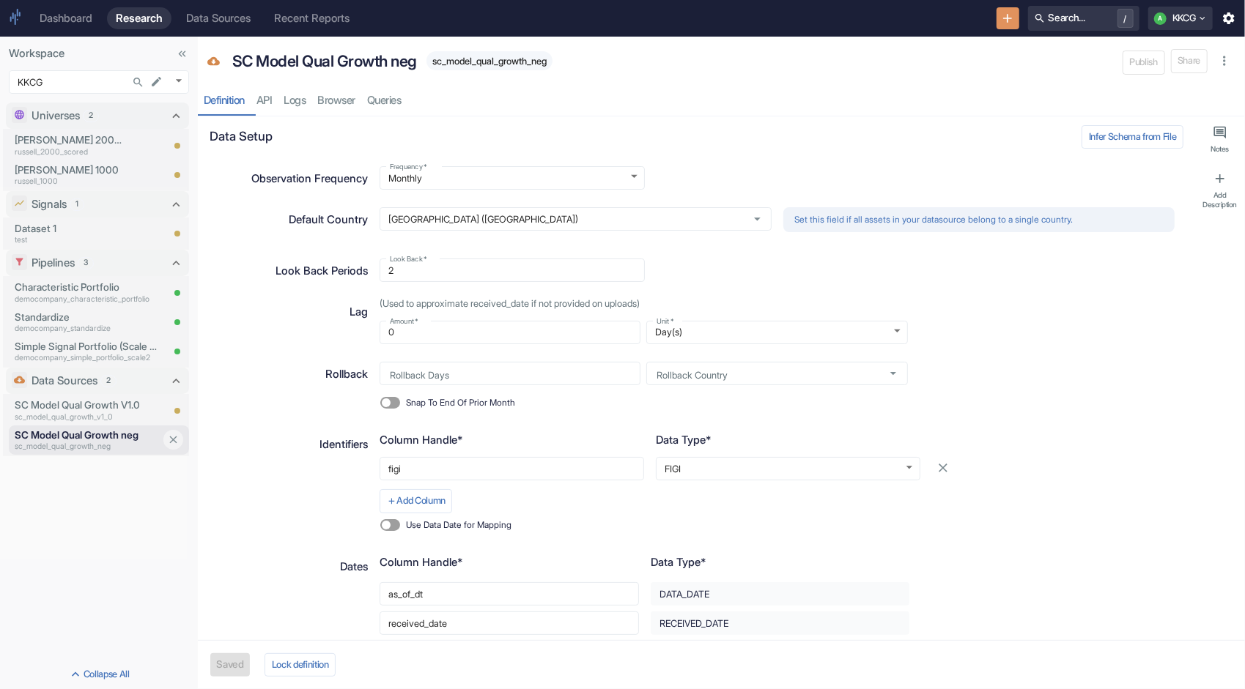
type textarea "x"
click at [56, 415] on p "sc_model_qual_growth_v1_0" at bounding box center [88, 418] width 146 height 12
type textarea "x"
click at [70, 234] on p "test" at bounding box center [68, 240] width 107 height 12
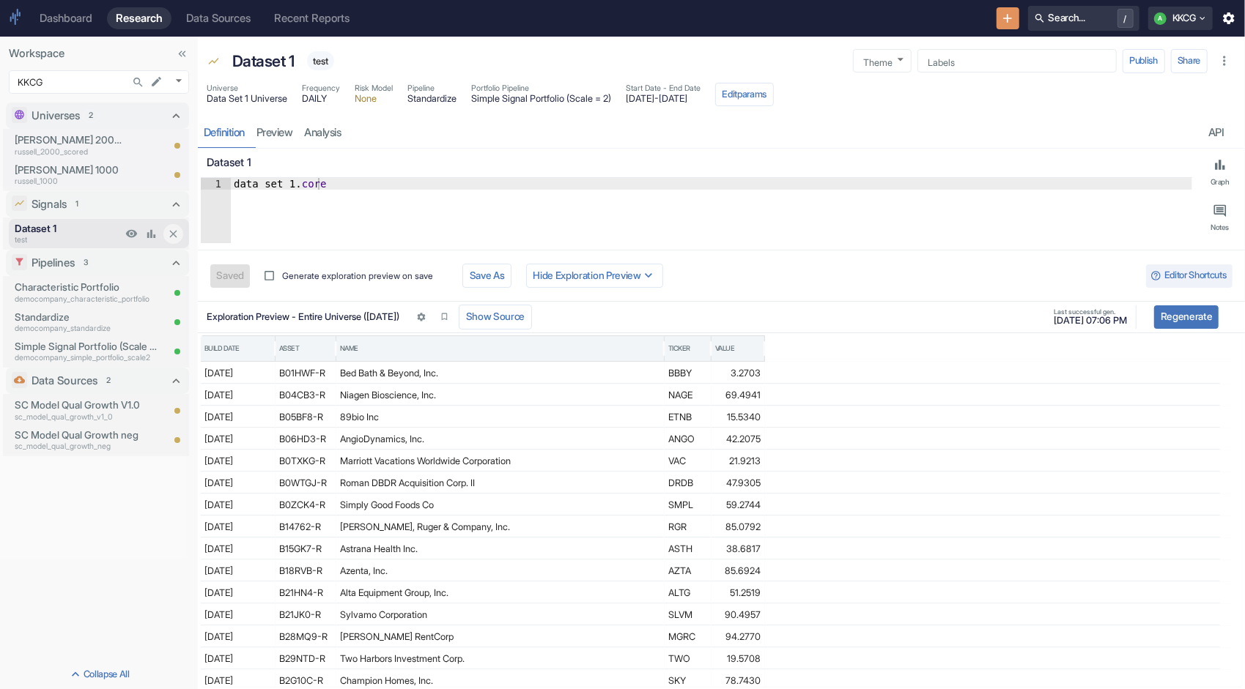
type textarea "x"
click at [1005, 18] on icon "New Resource" at bounding box center [1007, 18] width 15 height 15
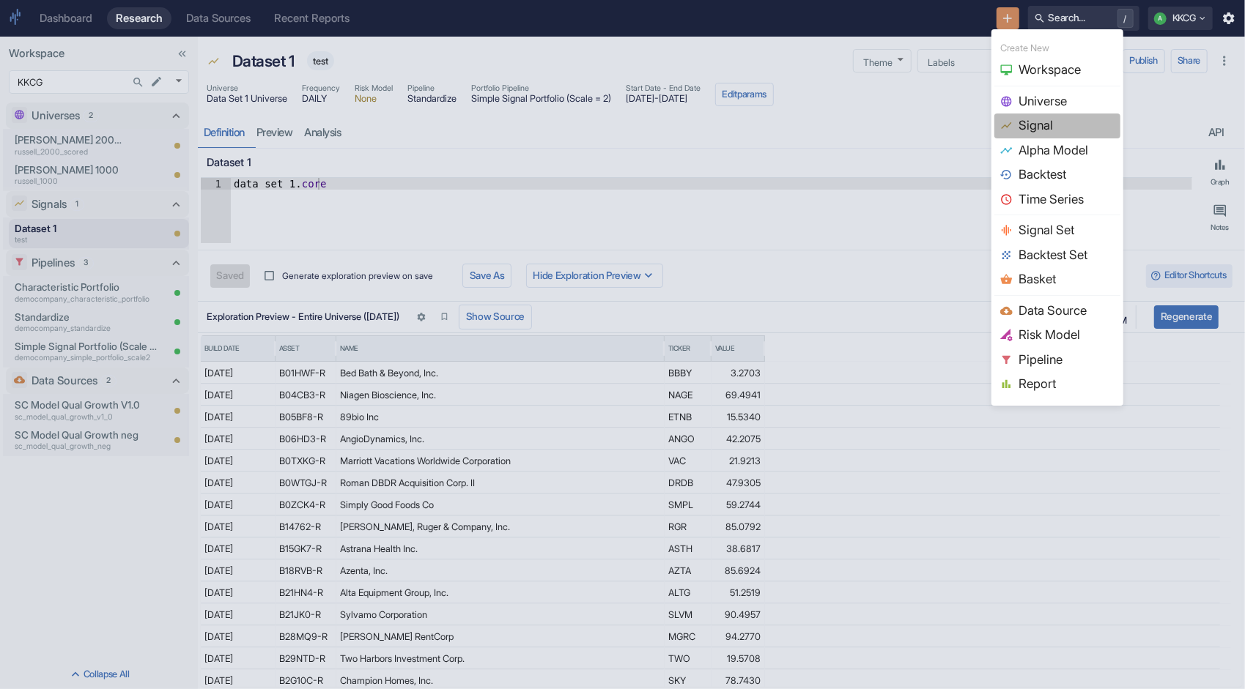
click at [1023, 119] on span "Signal" at bounding box center [1066, 125] width 96 height 19
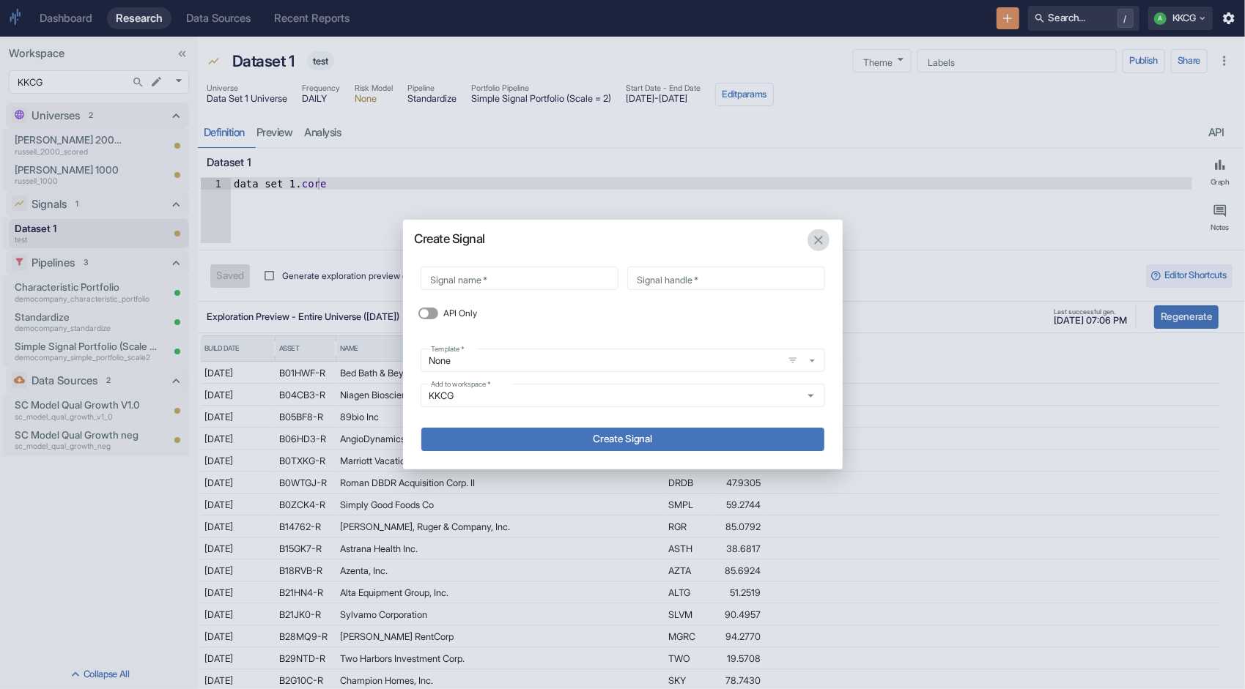
click at [815, 240] on icon "button" at bounding box center [818, 240] width 15 height 15
